Goal: Information Seeking & Learning: Learn about a topic

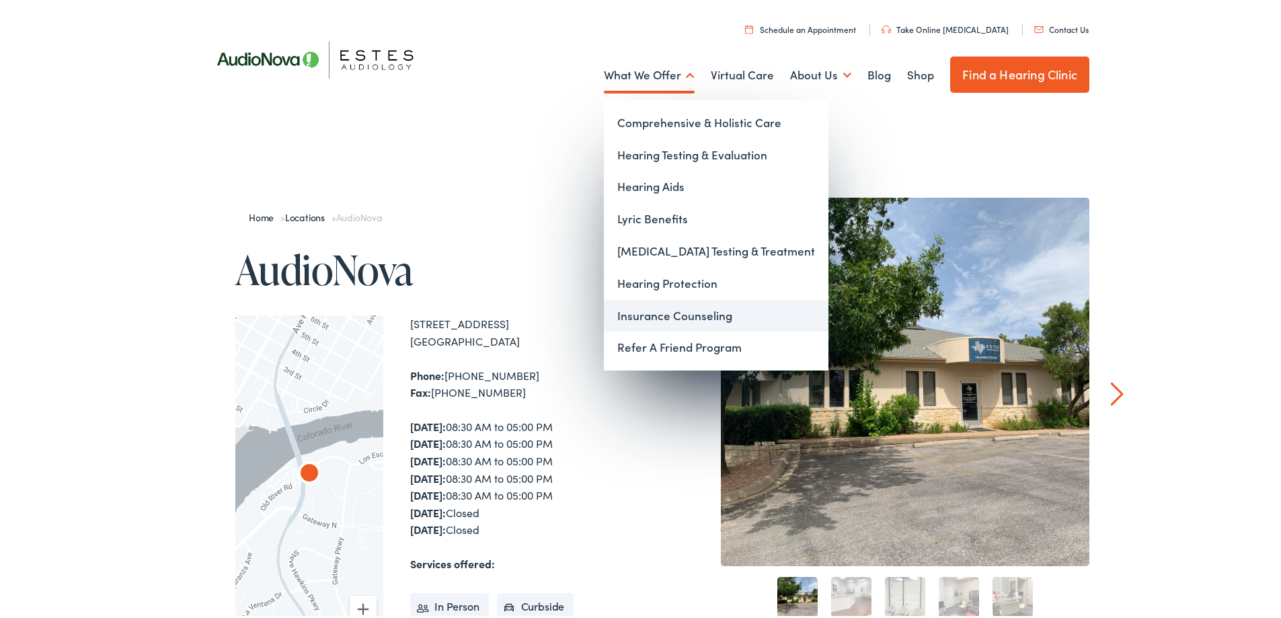
click at [657, 320] on link "Insurance Counseling" at bounding box center [716, 313] width 225 height 32
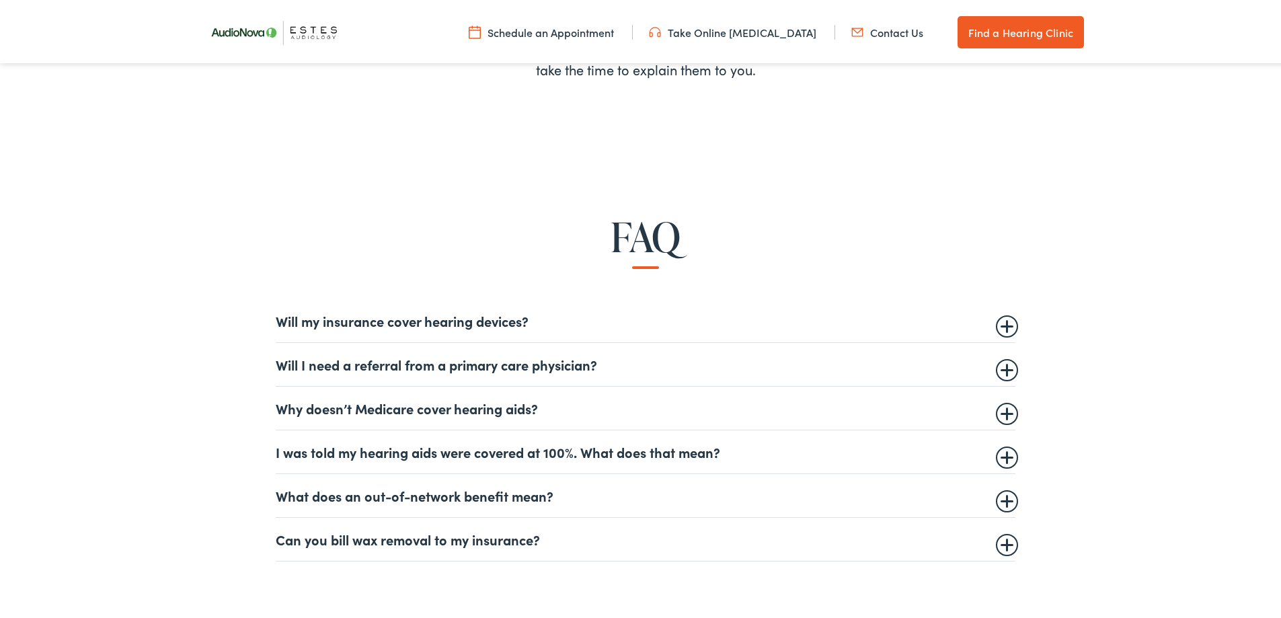
scroll to position [874, 0]
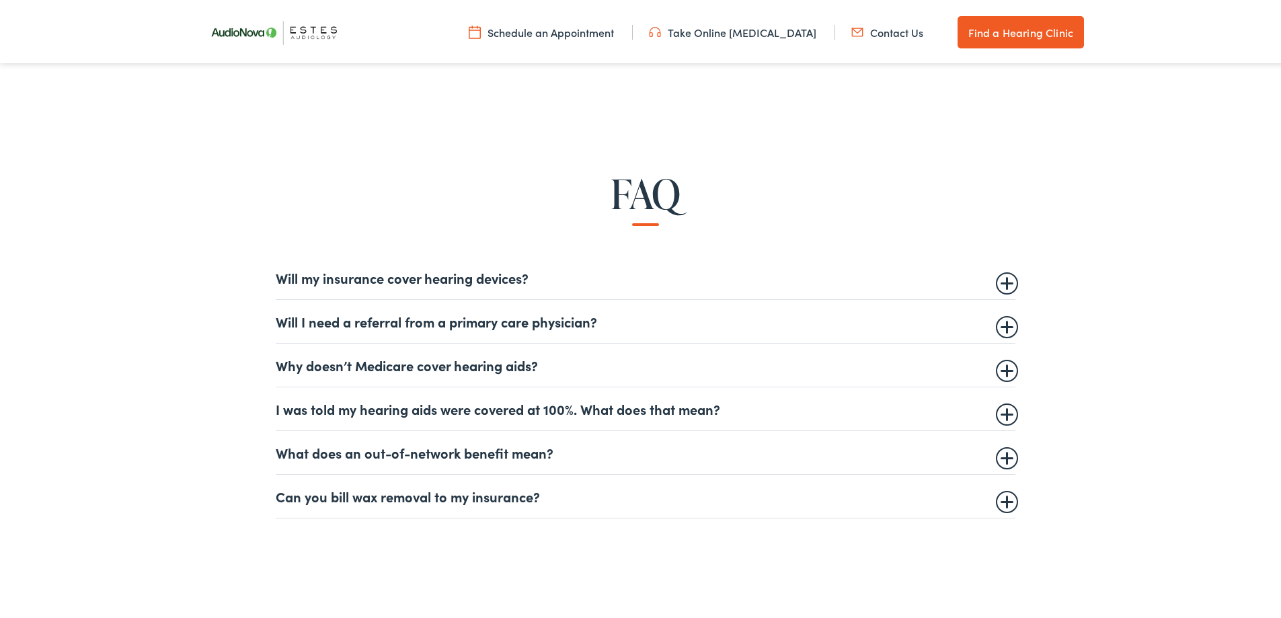
click at [448, 284] on details "Will my insurance cover hearing devices? More and more often private insurance …" at bounding box center [645, 275] width 739 height 44
click at [1003, 281] on summary "Will my insurance cover hearing devices?" at bounding box center [645, 275] width 739 height 16
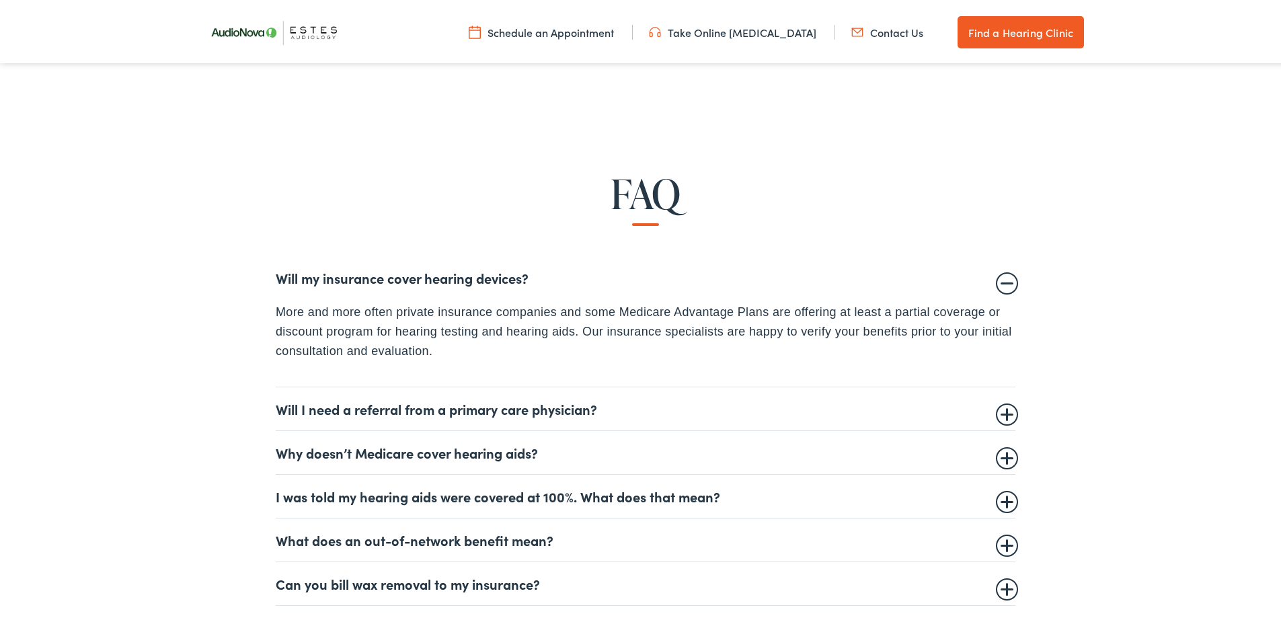
click at [628, 403] on summary "Will I need a referral from a primary care physician?" at bounding box center [645, 406] width 739 height 16
